Goal: Navigation & Orientation: Find specific page/section

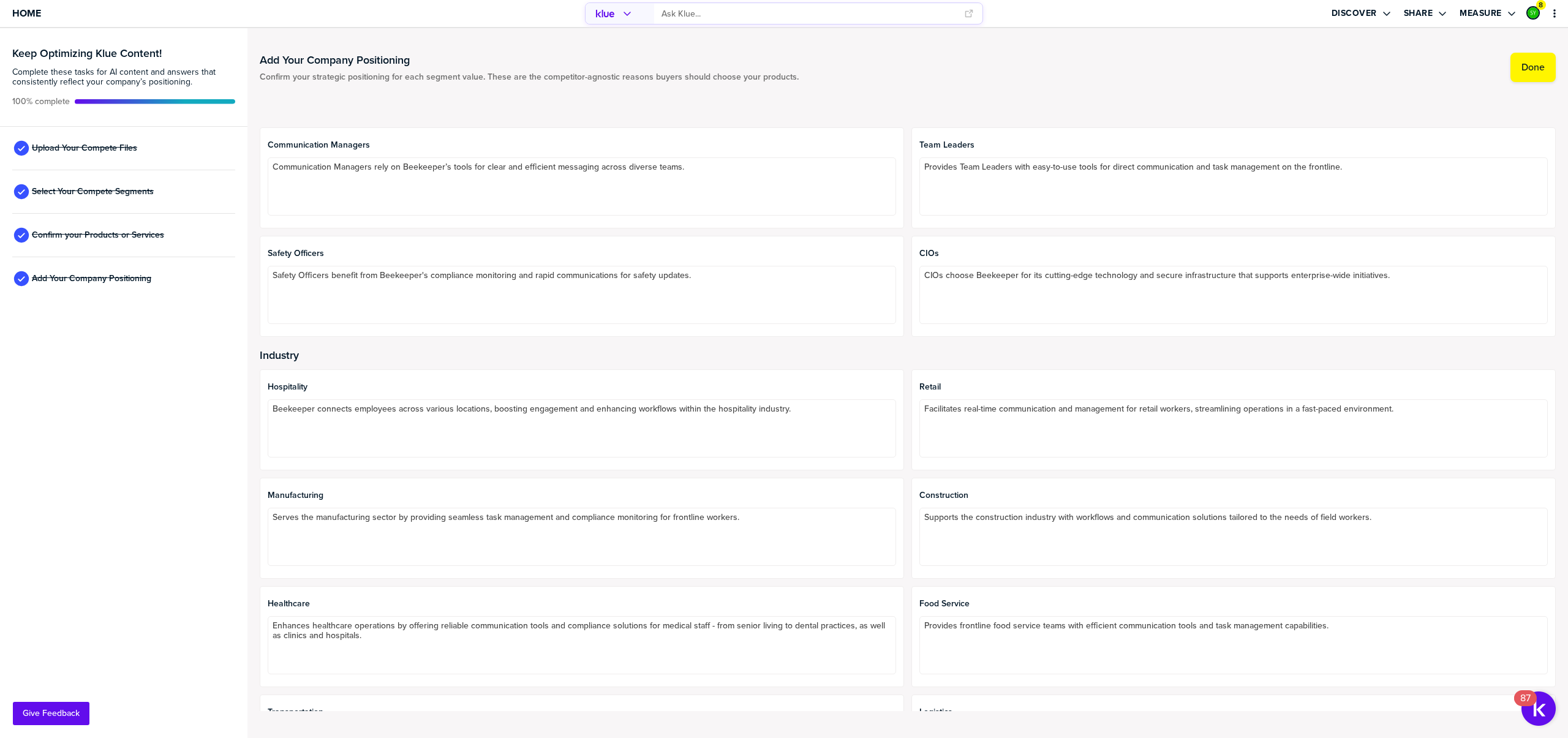
scroll to position [559, 0]
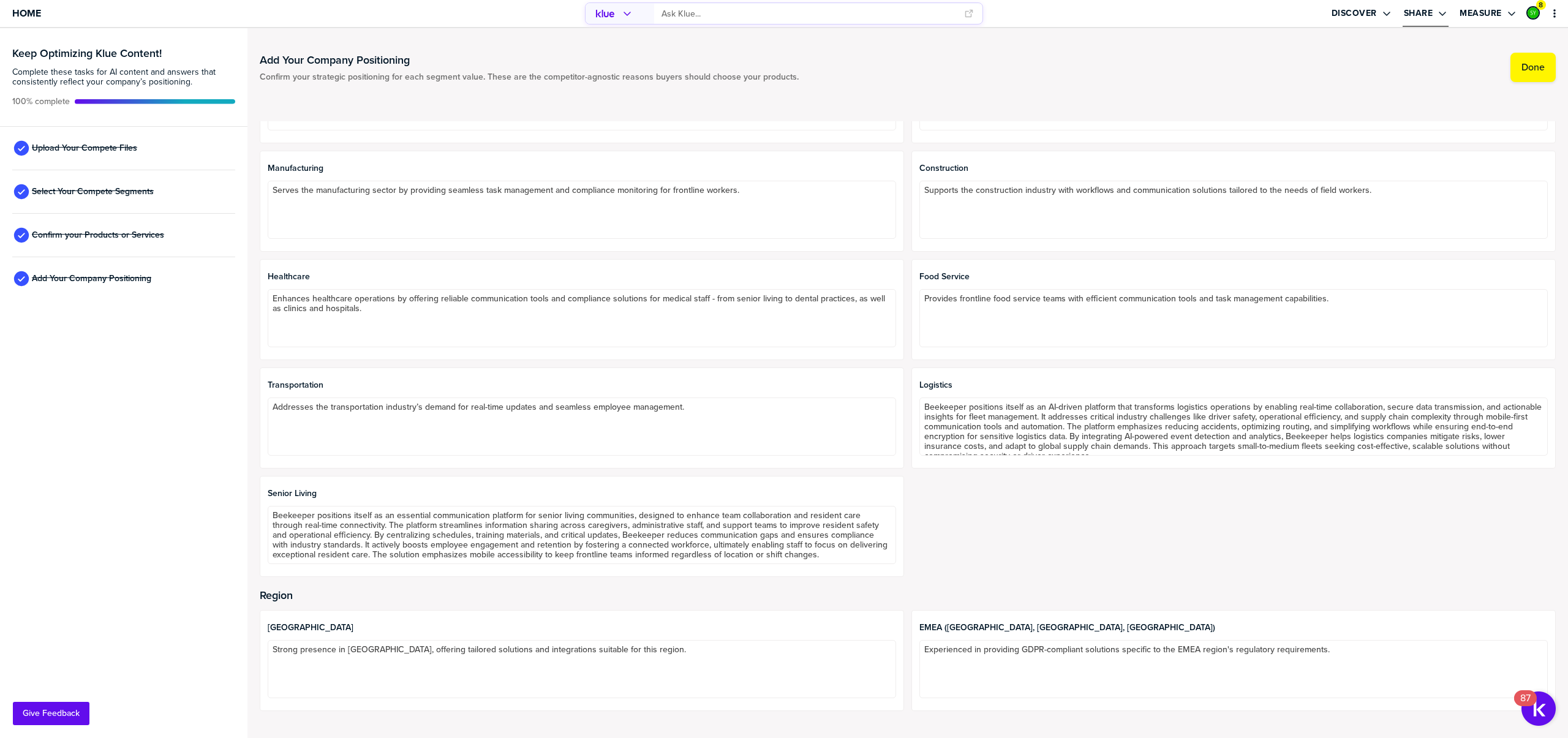
click at [1446, 14] on icon "Open Drop" at bounding box center [1443, 14] width 10 height 10
click at [1446, 15] on icon "Open Drop" at bounding box center [1443, 14] width 10 height 10
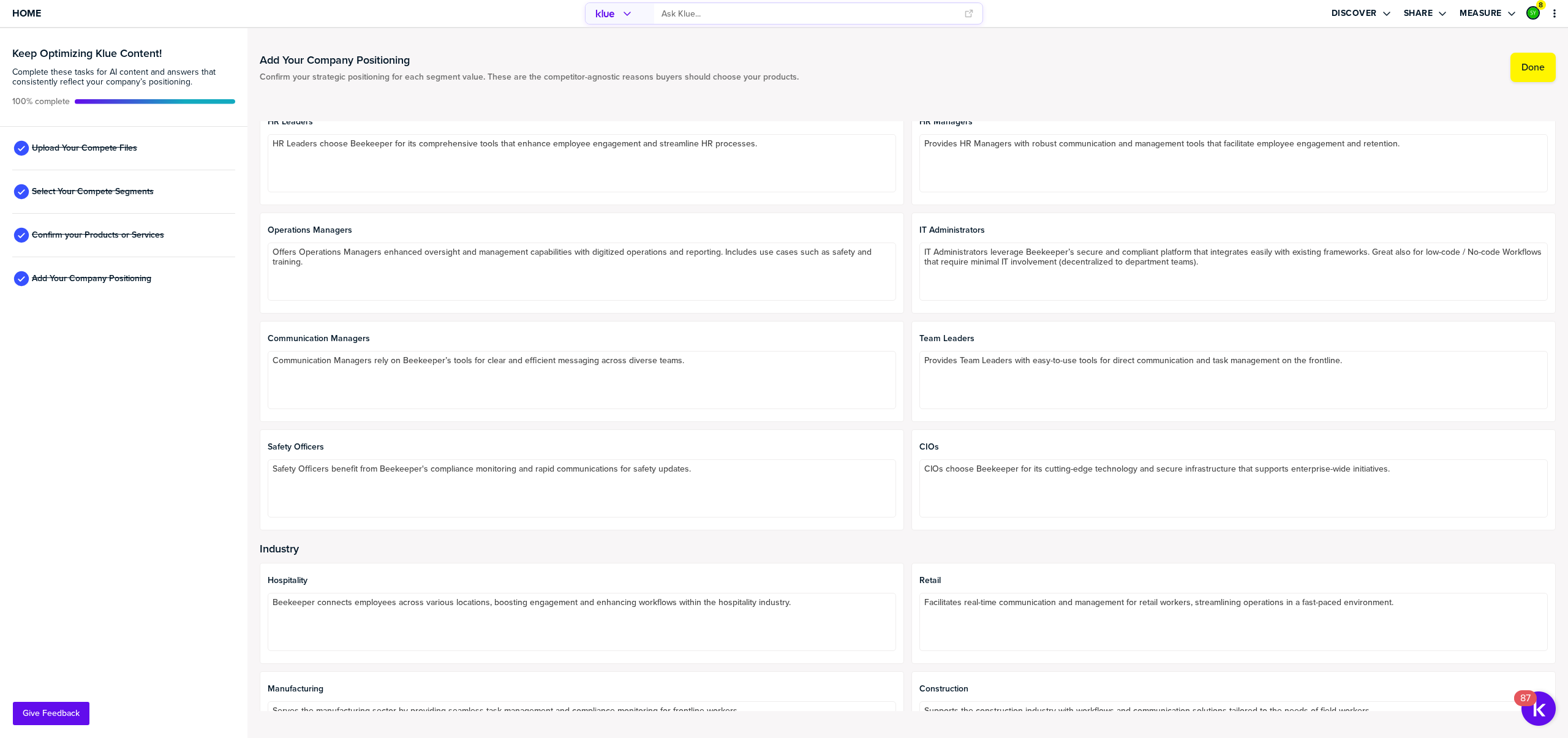
scroll to position [0, 0]
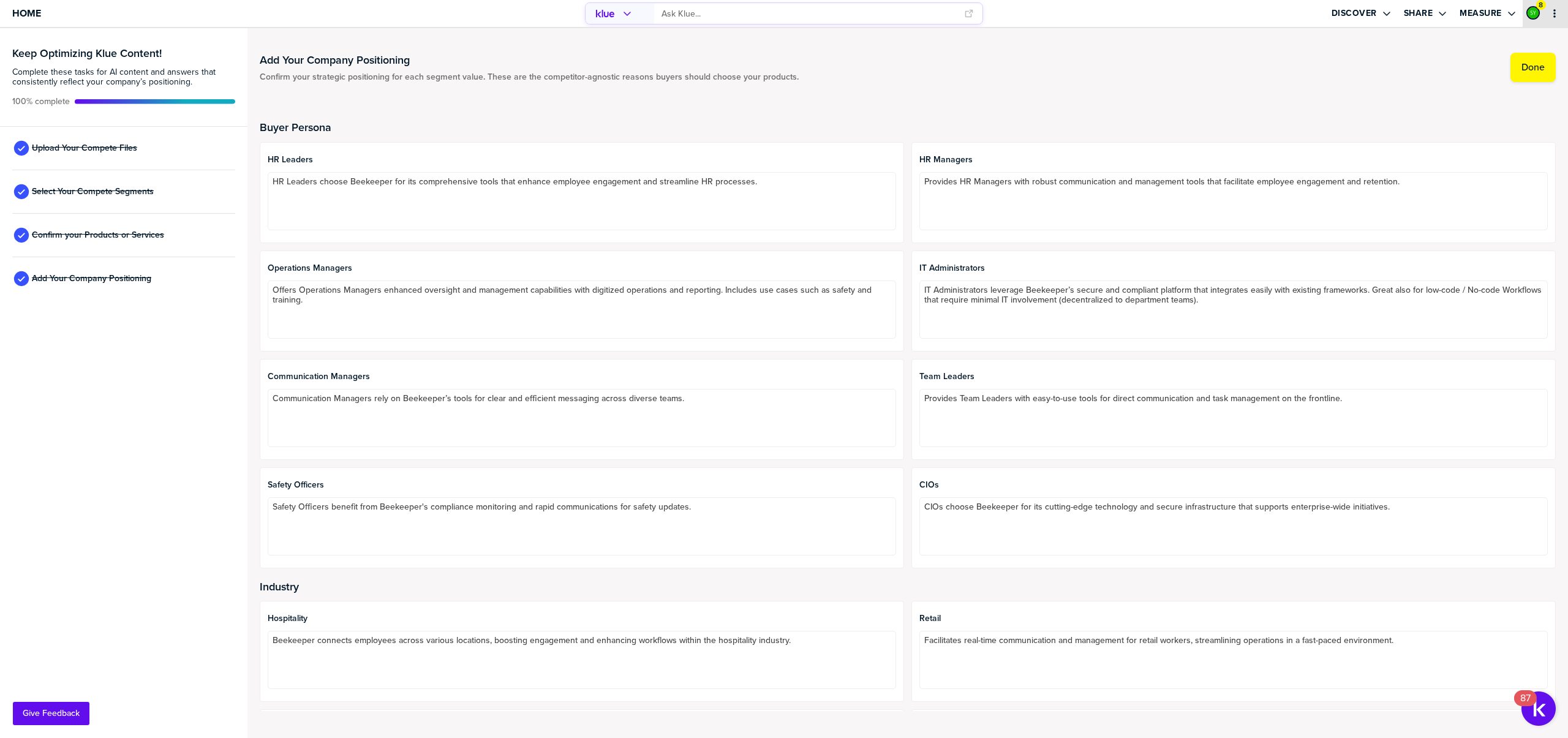
click at [1560, 12] on button "primary" at bounding box center [1554, 13] width 12 height 12
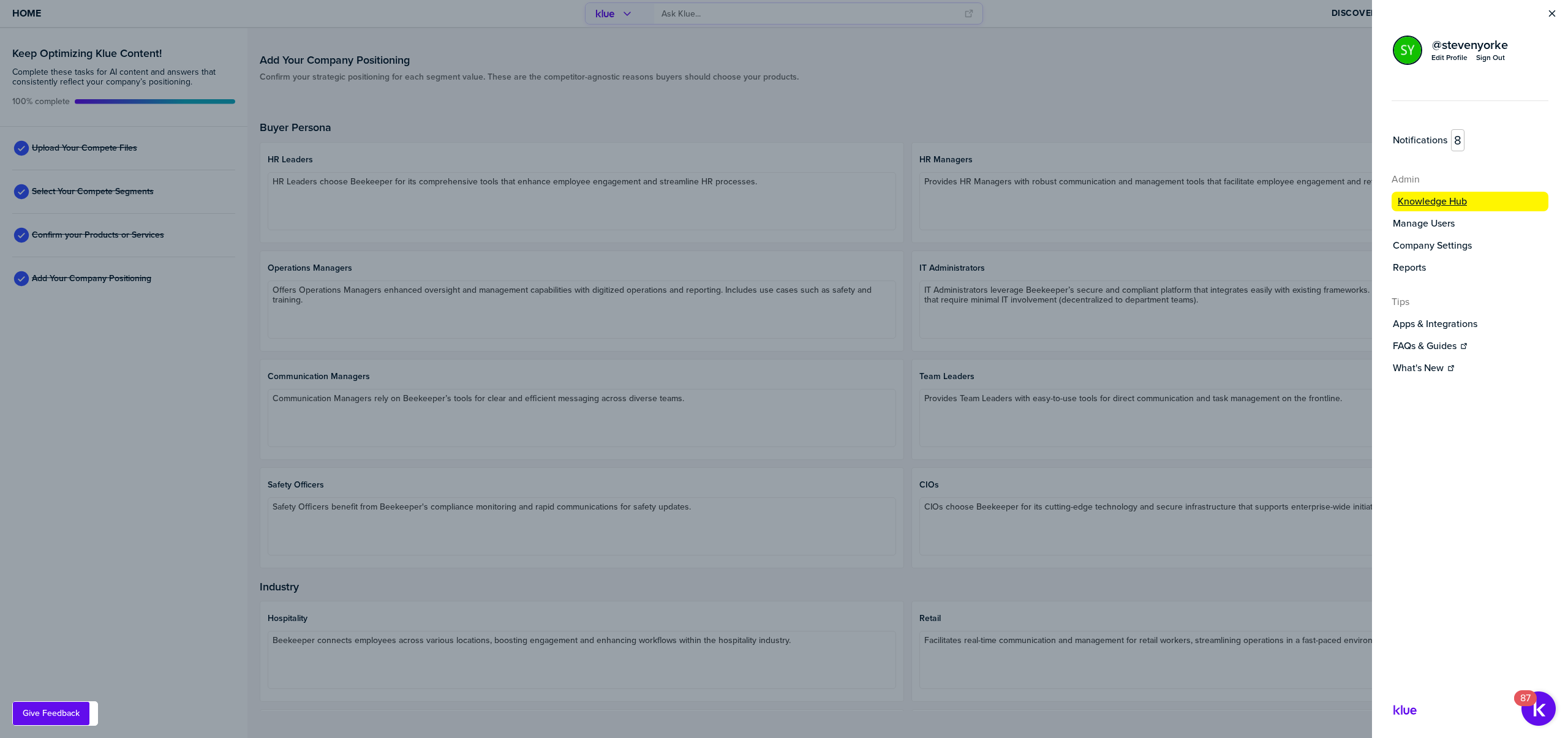
click at [1447, 203] on label "Knowledge Hub" at bounding box center [1432, 201] width 69 height 12
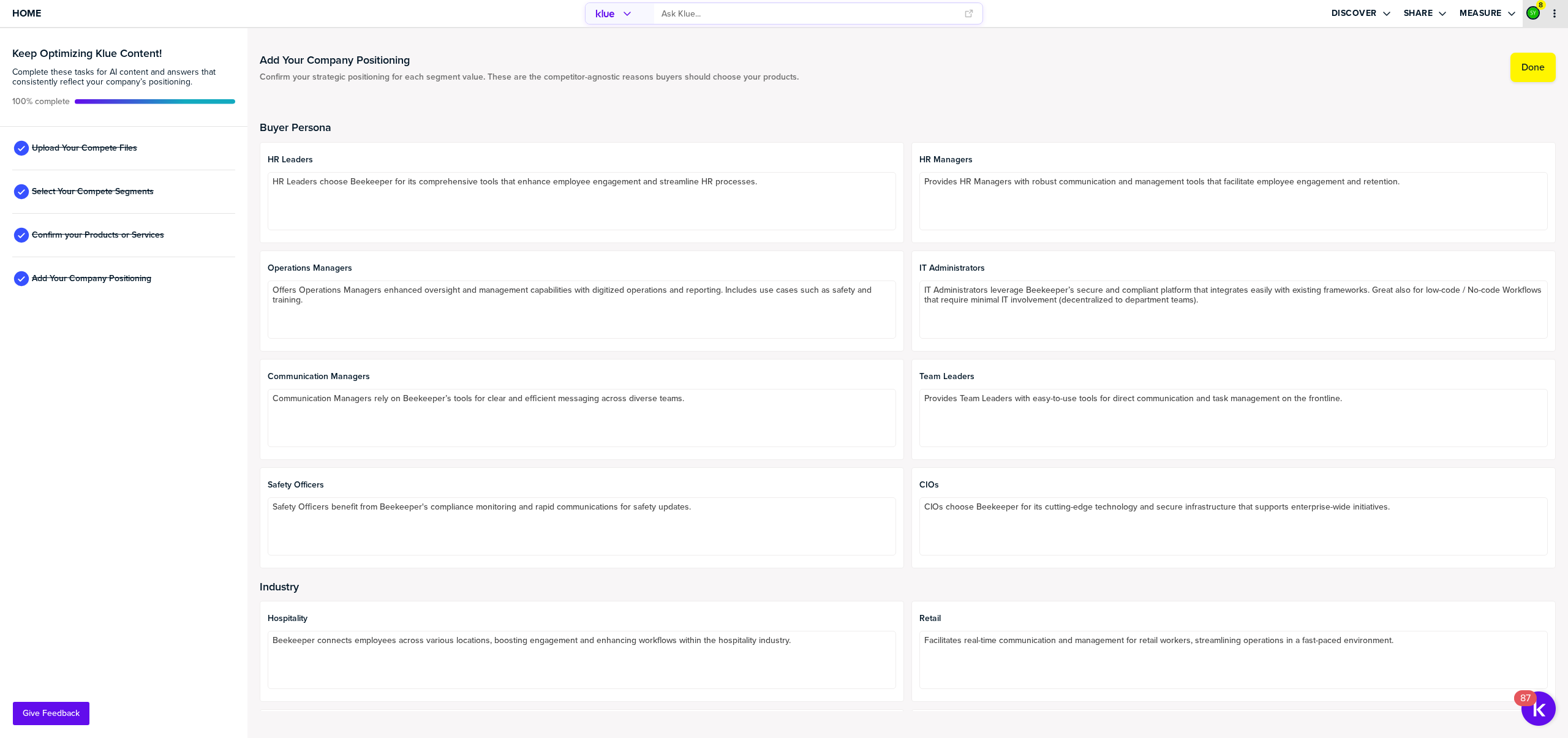
click at [1553, 16] on icon "primary" at bounding box center [1555, 14] width 10 height 10
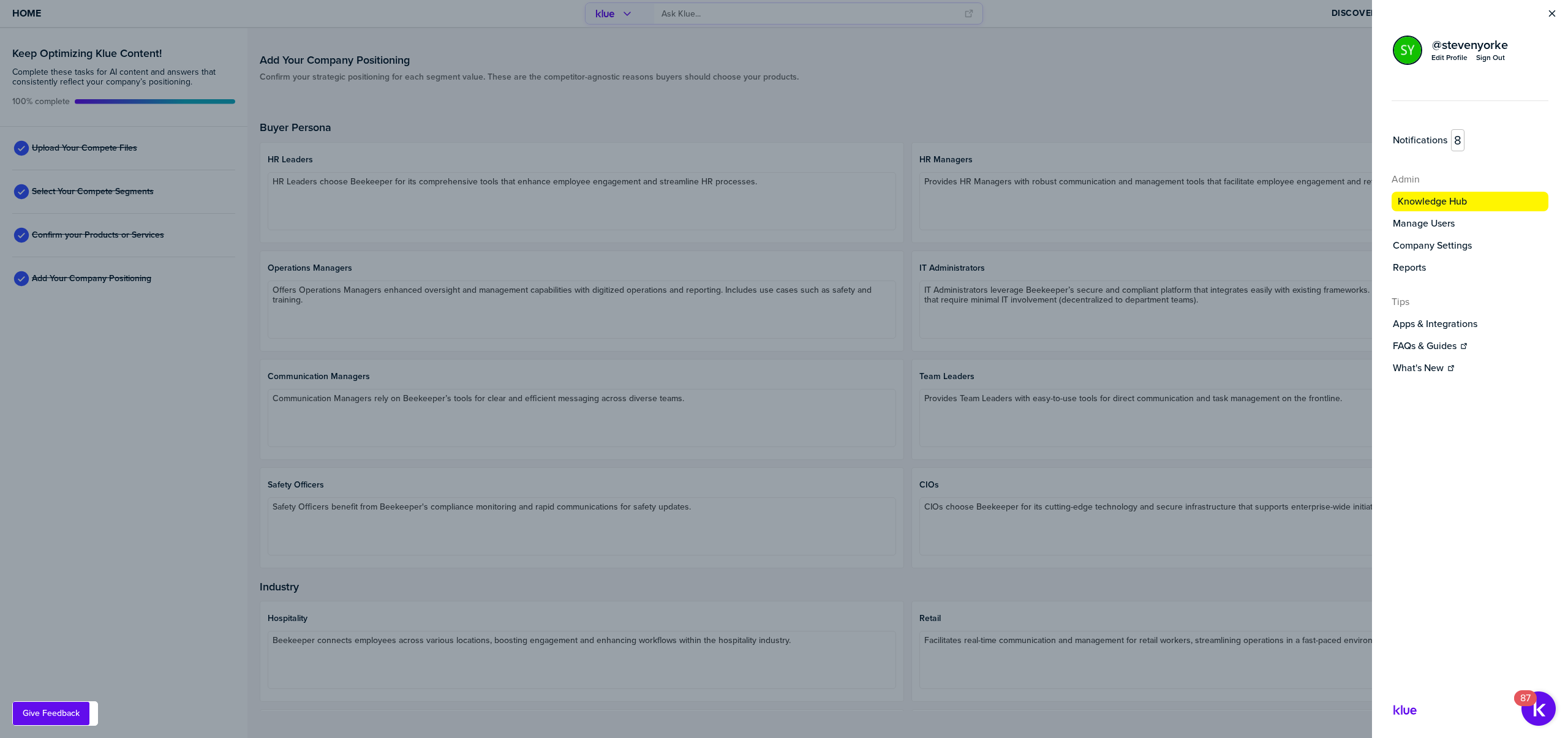
click at [1554, 16] on icon "Close Menu" at bounding box center [1553, 14] width 10 height 10
